Goal: Navigation & Orientation: Go to known website

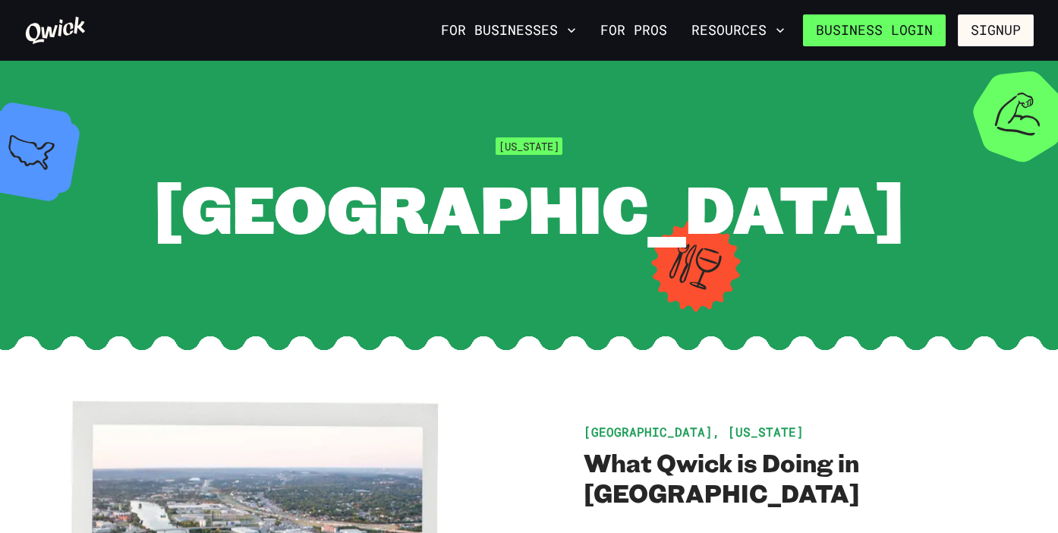
click at [910, 30] on link "Business Login" at bounding box center [874, 30] width 143 height 32
click at [909, 27] on link "Business Login" at bounding box center [874, 30] width 143 height 32
click at [931, 24] on link "Business Login" at bounding box center [874, 30] width 143 height 32
